Goal: Task Accomplishment & Management: Use online tool/utility

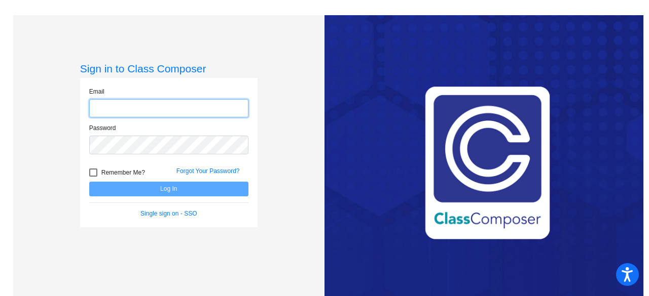
type input "[EMAIL_ADDRESS][DOMAIN_NAME]"
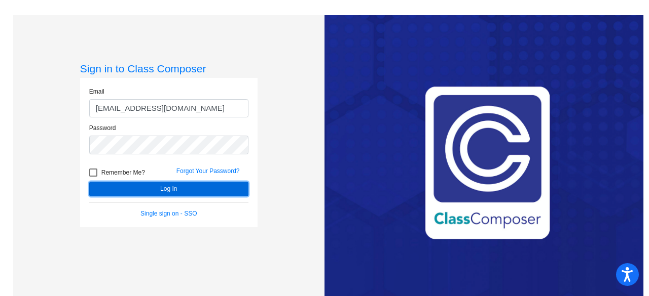
click at [199, 193] on button "Log In" at bounding box center [168, 189] width 159 height 15
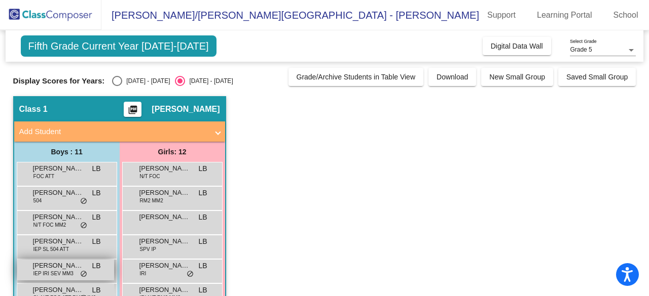
click at [48, 268] on span "[PERSON_NAME]" at bounding box center [58, 266] width 51 height 10
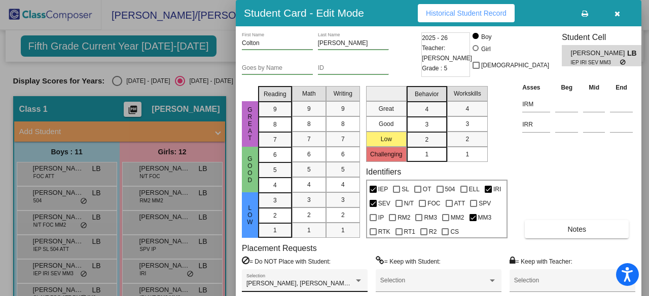
click at [287, 289] on div "[PERSON_NAME], [PERSON_NAME], [PERSON_NAME], [PERSON_NAME], [PERSON_NAME], [PER…" at bounding box center [304, 283] width 117 height 18
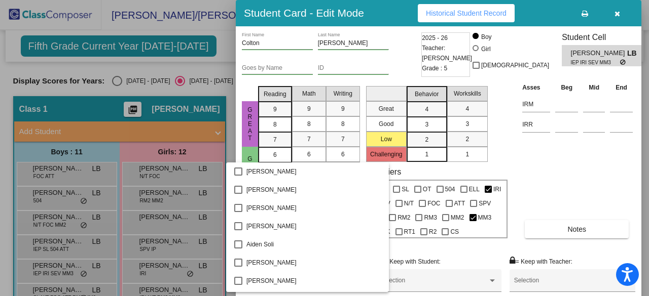
scroll to position [434, 0]
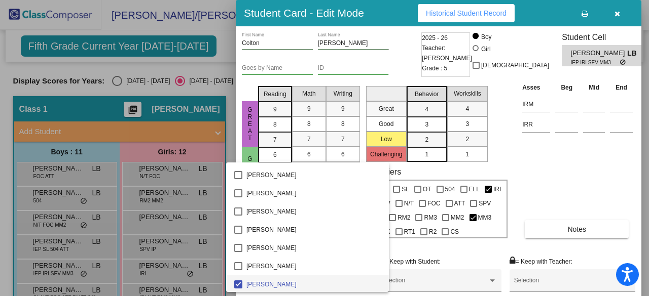
click at [454, 250] on div at bounding box center [324, 148] width 649 height 296
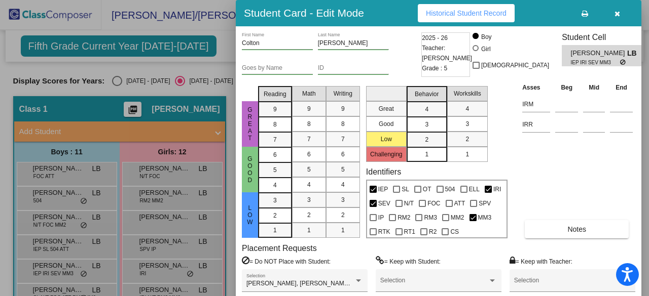
drag, startPoint x: 648, startPoint y: 91, endPoint x: 648, endPoint y: 151, distance: 59.3
click at [648, 151] on div at bounding box center [324, 148] width 649 height 296
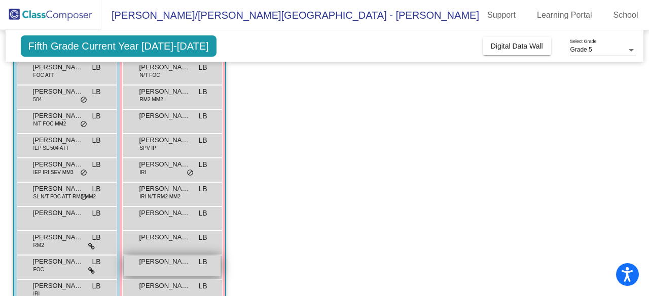
scroll to position [152, 0]
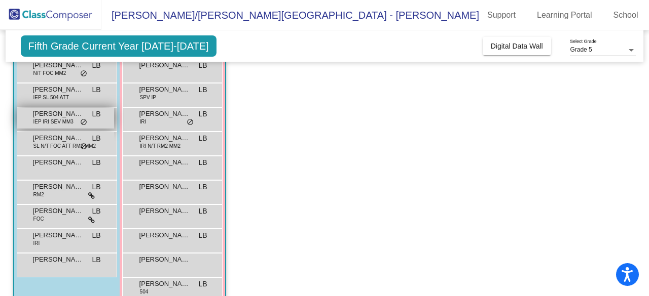
click at [35, 121] on span "IEP IRI SEV MM3" at bounding box center [53, 122] width 40 height 8
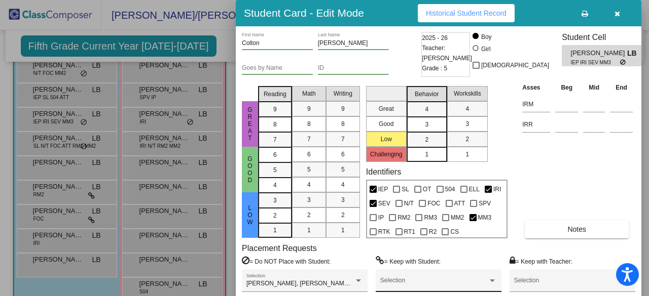
click at [418, 286] on span at bounding box center [433, 284] width 107 height 7
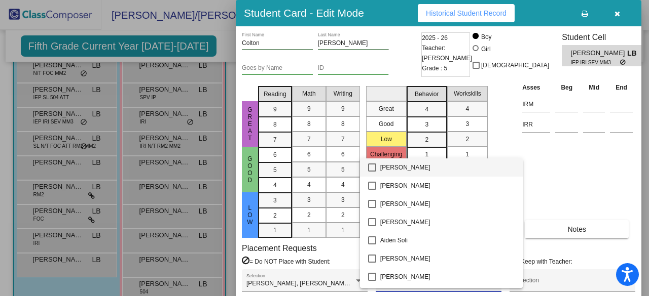
click at [529, 239] on div at bounding box center [324, 148] width 649 height 296
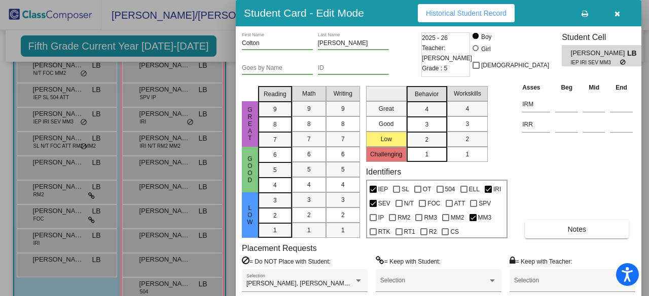
click at [221, 27] on div at bounding box center [324, 148] width 649 height 296
